Goal: Task Accomplishment & Management: Manage account settings

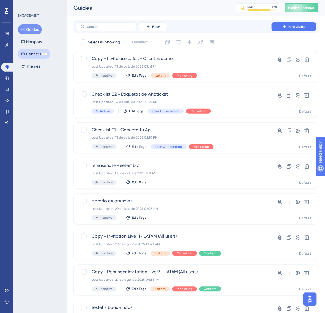
click at [38, 57] on button "Banners BETA" at bounding box center [34, 54] width 33 height 10
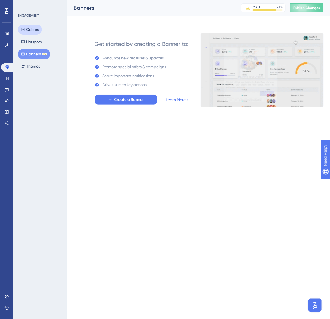
click at [37, 29] on button "Guides" at bounding box center [30, 29] width 24 height 10
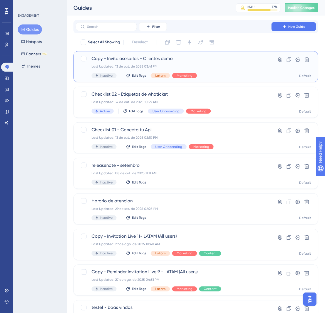
click at [228, 59] on span "Copy - Invite asesorías - Clientes demo" at bounding box center [174, 58] width 164 height 7
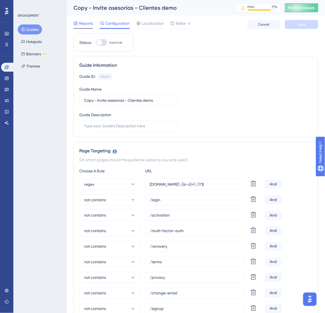
click at [88, 24] on span "Reports" at bounding box center [86, 23] width 14 height 7
